Goal: Task Accomplishment & Management: Manage account settings

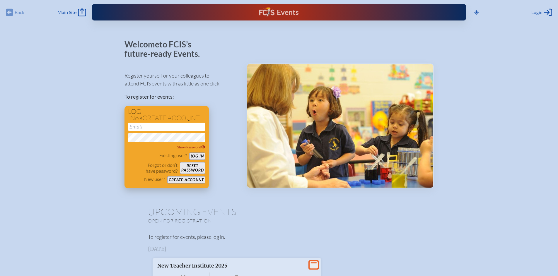
click at [167, 124] on input "email" at bounding box center [166, 127] width 77 height 8
type input "[EMAIL_ADDRESS][DOMAIN_NAME]"
click at [189, 153] on button "Log in" at bounding box center [197, 156] width 16 height 7
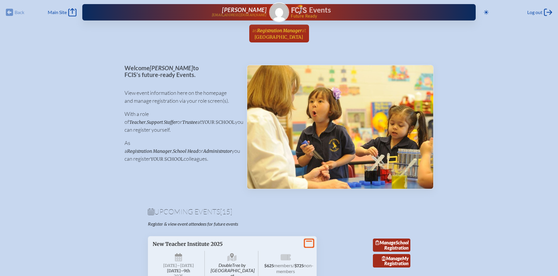
click at [279, 28] on span "Registration Manager" at bounding box center [279, 31] width 45 height 6
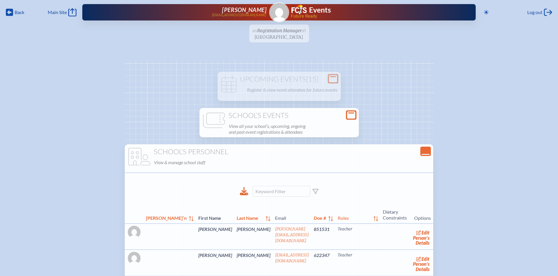
click at [285, 126] on p "View all your school’s, upcoming, ongoing and past event registrations & attend…" at bounding box center [292, 129] width 127 height 14
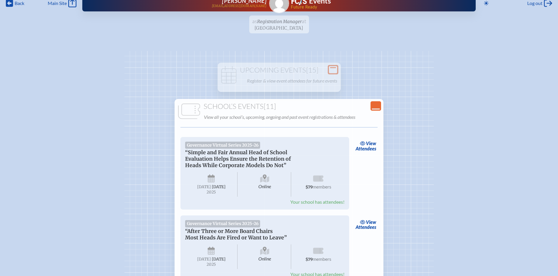
scroll to position [10, 0]
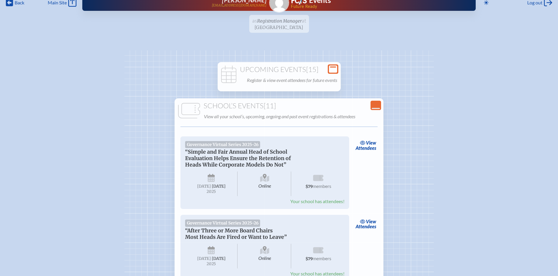
click at [298, 76] on p "Register & view event attendees for future events" at bounding box center [292, 80] width 90 height 8
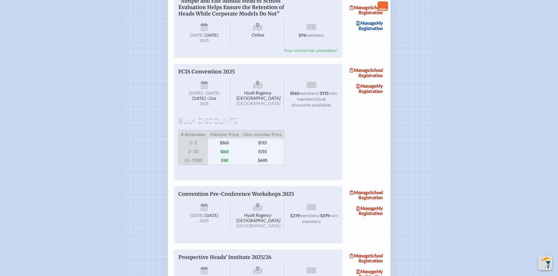
scroll to position [892, 0]
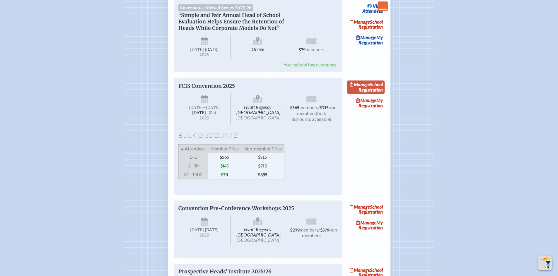
click at [377, 94] on link "Manage School Registration" at bounding box center [365, 87] width 37 height 13
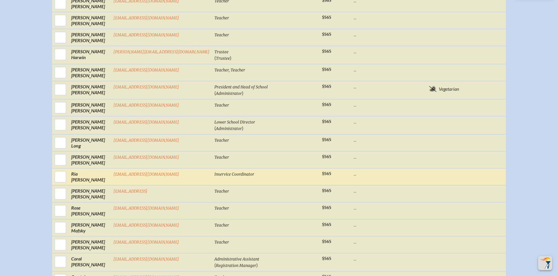
scroll to position [637, 0]
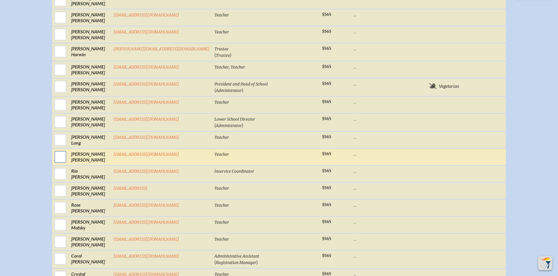
click at [68, 162] on input "checkbox" at bounding box center [60, 157] width 15 height 15
checkbox input "true"
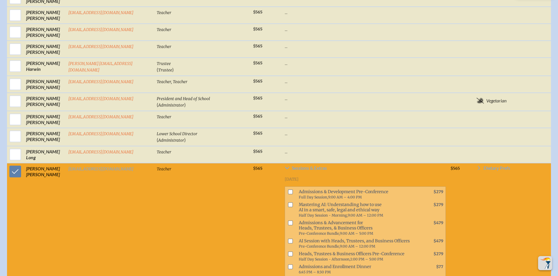
scroll to position [651, 0]
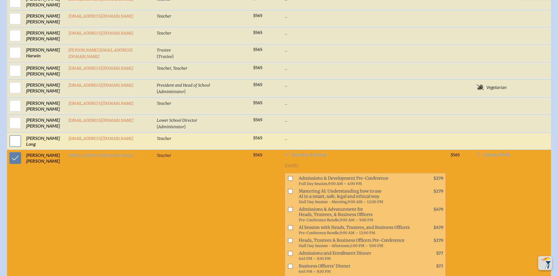
click at [13, 145] on input "checkbox" at bounding box center [15, 141] width 15 height 15
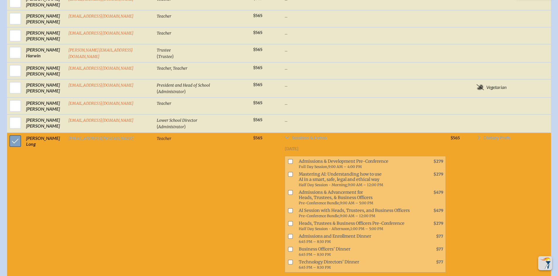
click at [13, 146] on input "checkbox" at bounding box center [15, 141] width 15 height 15
checkbox input "false"
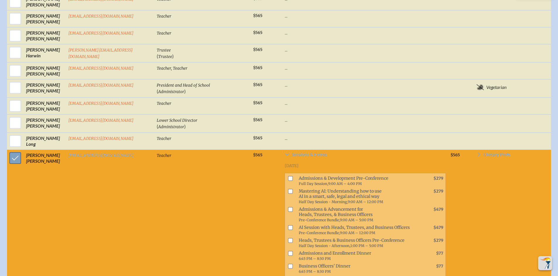
click at [13, 161] on input "checkbox" at bounding box center [15, 158] width 15 height 15
checkbox input "false"
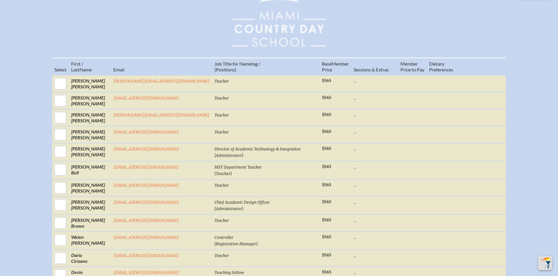
scroll to position [257, 0]
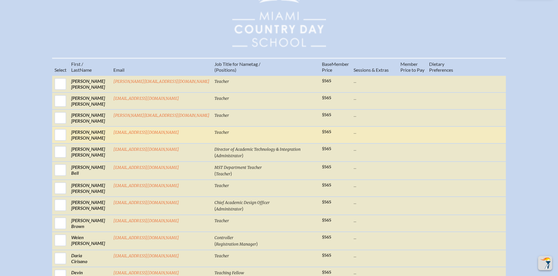
click at [89, 142] on td "[PERSON_NAME]" at bounding box center [90, 135] width 42 height 17
click at [68, 141] on input "checkbox" at bounding box center [60, 135] width 15 height 15
checkbox input "true"
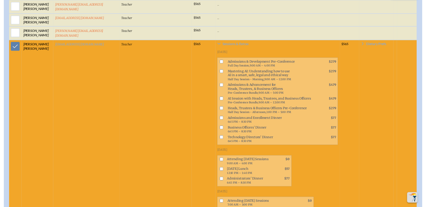
scroll to position [346, 0]
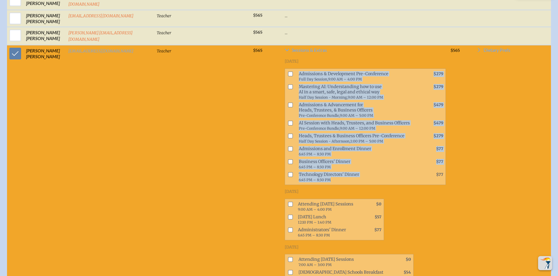
drag, startPoint x: 375, startPoint y: 186, endPoint x: 285, endPoint y: 78, distance: 140.2
click at [285, 78] on ul "Admissions & Development Pre-Conference Full Day Session, 9:00 AM – 4:00 PM $27…" at bounding box center [365, 127] width 161 height 117
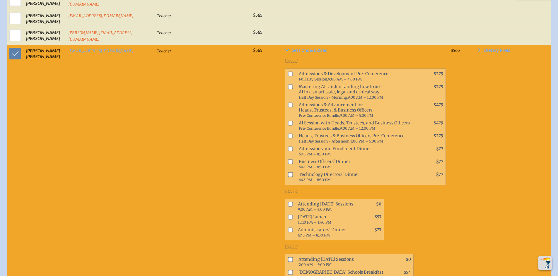
click at [436, 185] on ul "Admissions & Development Pre-Conference Full Day Session, 9:00 AM – 4:00 PM $27…" at bounding box center [365, 127] width 161 height 117
drag, startPoint x: 286, startPoint y: 76, endPoint x: 444, endPoint y: 176, distance: 186.8
click at [444, 176] on ul "Admissions & Development Pre-Conference Full Day Session, 9:00 AM – 4:00 PM $27…" at bounding box center [365, 127] width 161 height 117
copy ul "Admissions & Development Pre-Conference Full Day Session, 9:00 AM – 4:00 PM $27…"
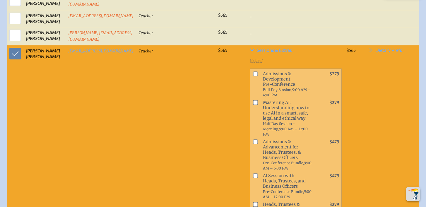
click at [274, 99] on span "Admissions & Development Pre-Conference Full Day Session, 9:00 AM – 4:00 PM" at bounding box center [288, 84] width 55 height 29
click at [281, 98] on span "Admissions & Development Pre-Conference Full Day Session, 9:00 AM – 4:00 PM" at bounding box center [288, 84] width 55 height 29
click at [261, 78] on span "Admissions & Development Pre-Conference Full Day Session, 9:00 AM – 4:00 PM" at bounding box center [288, 84] width 55 height 29
drag, startPoint x: 255, startPoint y: 78, endPoint x: 310, endPoint y: 95, distance: 58.1
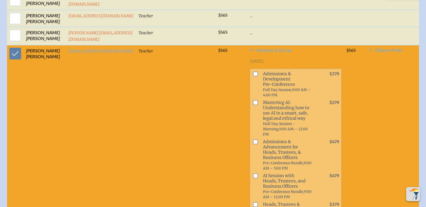
click at [310, 95] on li "Admissions & Development Pre-Conference Full Day Session, 9:00 AM – 4:00 PM $279" at bounding box center [295, 84] width 91 height 29
copy li "Admissions & Development Pre-Conference Full Day Session, 9:00 AM – 4:00 PM $279"
click at [270, 92] on span "Full Day Session," at bounding box center [277, 90] width 29 height 4
drag, startPoint x: 273, startPoint y: 100, endPoint x: 255, endPoint y: 78, distance: 27.9
click at [261, 78] on span "Admissions & Development Pre-Conference Full Day Session, 9:00 AM – 4:00 PM" at bounding box center [288, 84] width 55 height 29
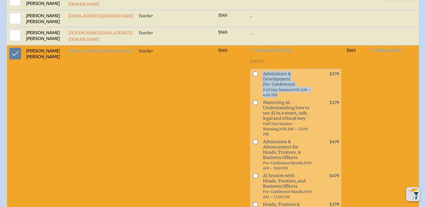
copy span "Admissions & Development Pre-Conference Full Day Session, 9:00 AM – 4:00 PM"
click at [264, 81] on span "Admissions & Development Pre-Conference Full Day Session, 9:00 AM – 4:00 PM" at bounding box center [288, 84] width 55 height 29
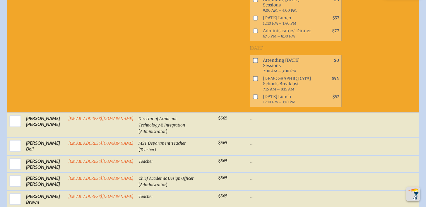
scroll to position [713, 0]
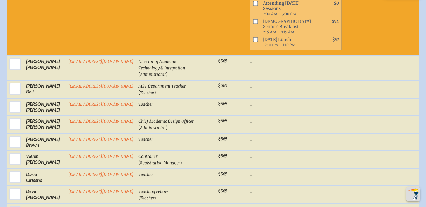
drag, startPoint x: 255, startPoint y: 78, endPoint x: 315, endPoint y: 71, distance: 59.9
copy div "Loremipsum & Dolorsitame Con-Adipiscing Elit Sed Doeiusm, 2:32 TE – 2:31 IN $63…"
